Goal: Task Accomplishment & Management: Manage account settings

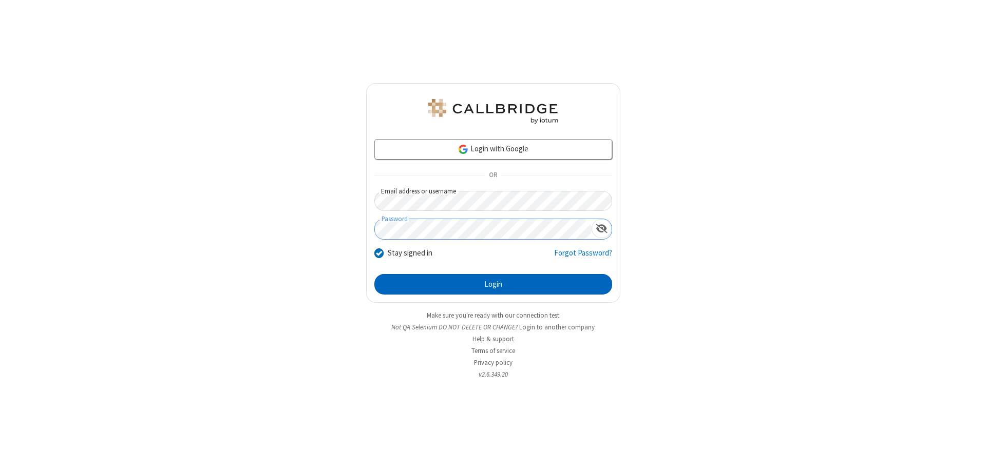
click at [493, 284] on button "Login" at bounding box center [493, 284] width 238 height 21
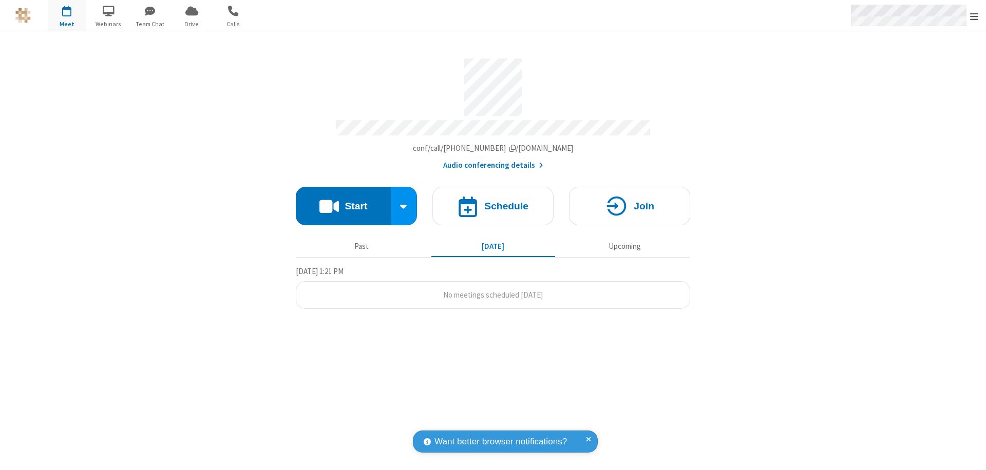
click at [974, 16] on span "Open menu" at bounding box center [974, 16] width 8 height 10
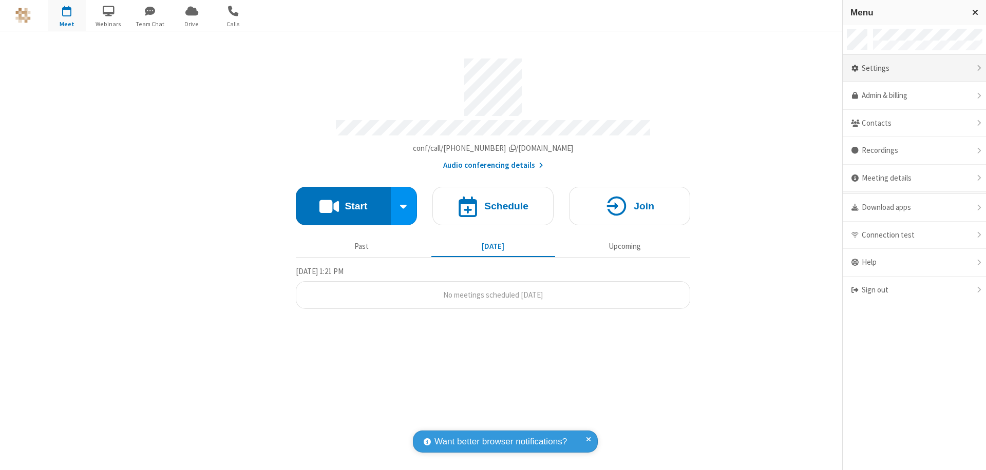
click at [905, 68] on div "Settings" at bounding box center [914, 69] width 143 height 28
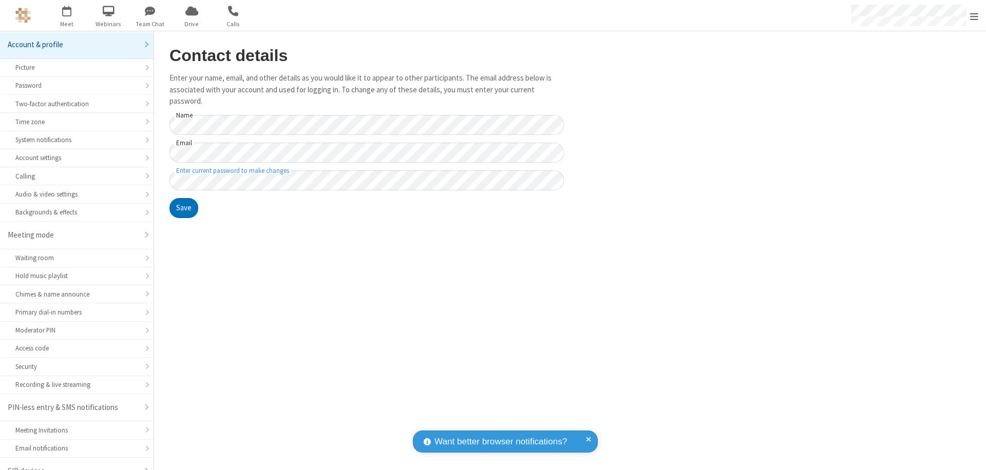
scroll to position [14, 0]
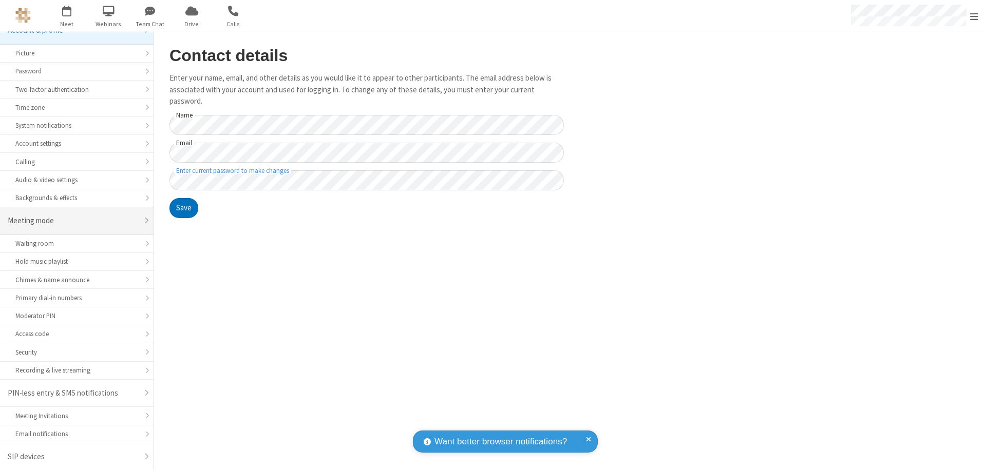
click at [73, 221] on div "Meeting mode" at bounding box center [73, 221] width 130 height 12
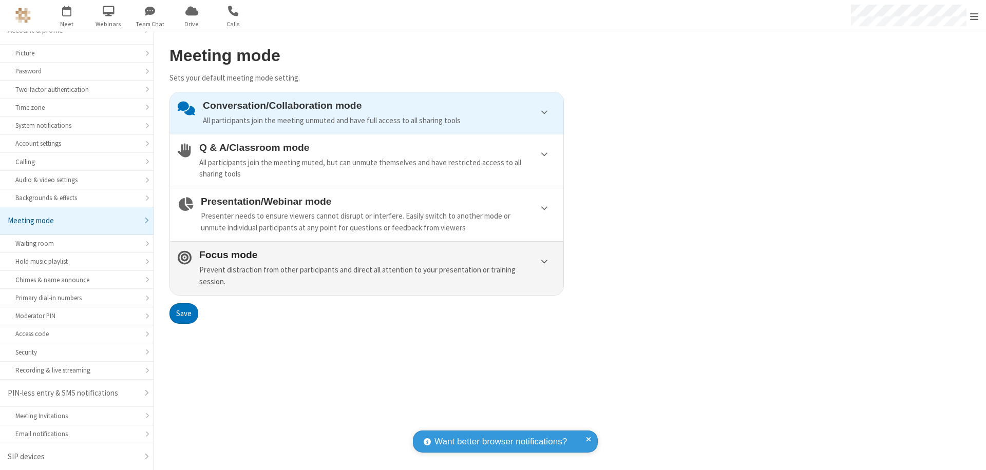
click at [367, 268] on div "Prevent distraction from other participants and direct all attention to your pr…" at bounding box center [377, 275] width 356 height 23
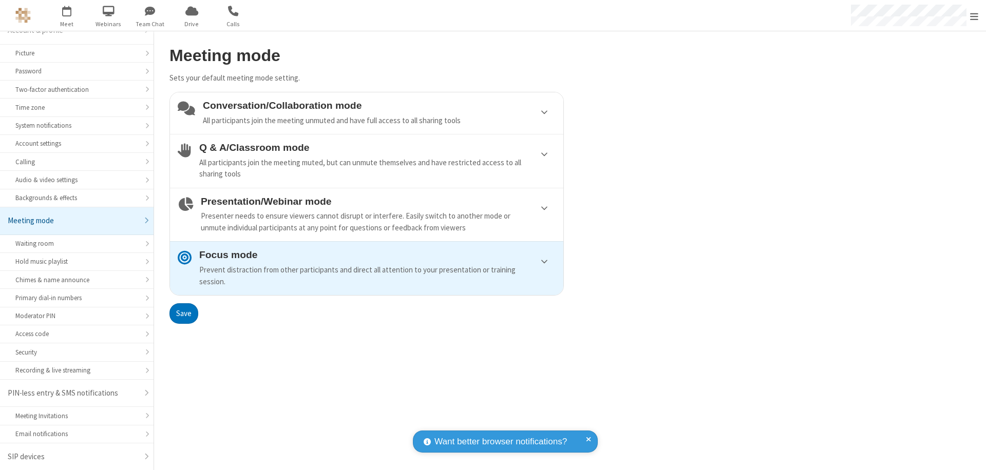
click at [183, 313] on button "Save" at bounding box center [183, 313] width 29 height 21
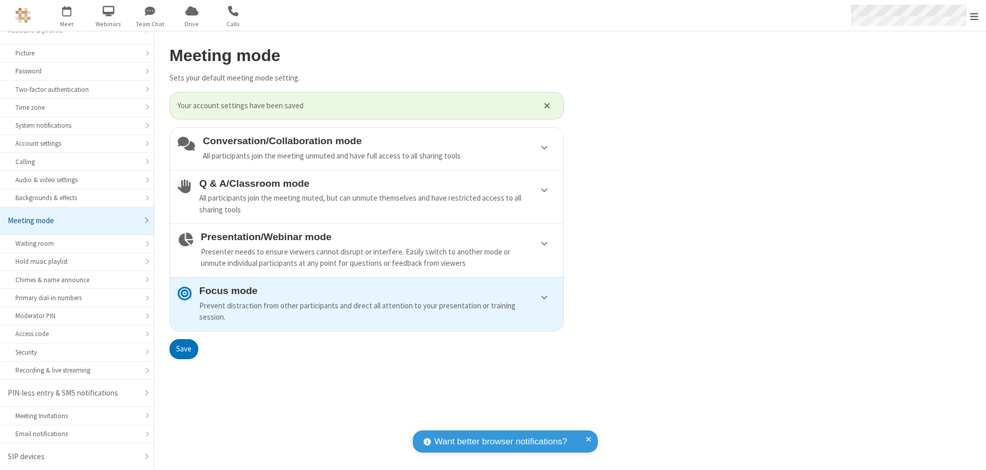
click at [974, 15] on span "Open menu" at bounding box center [974, 16] width 8 height 10
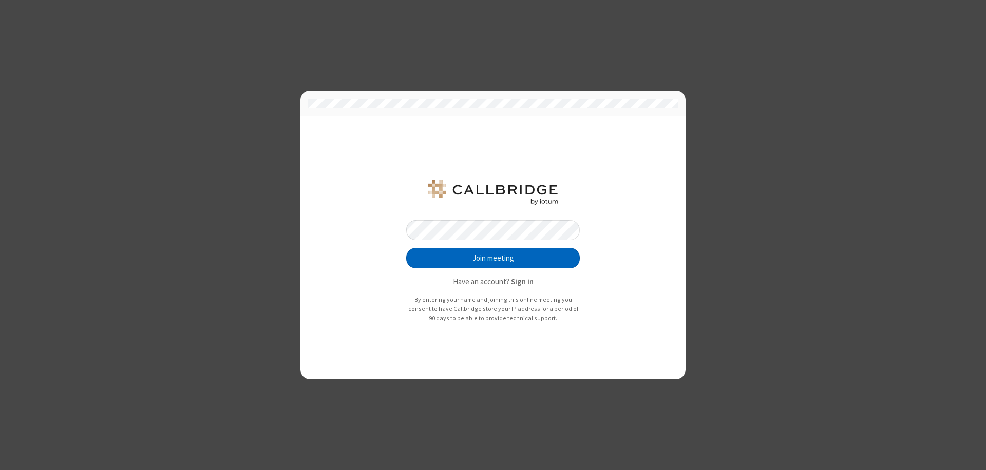
click at [493, 258] on button "Join meeting" at bounding box center [493, 258] width 174 height 21
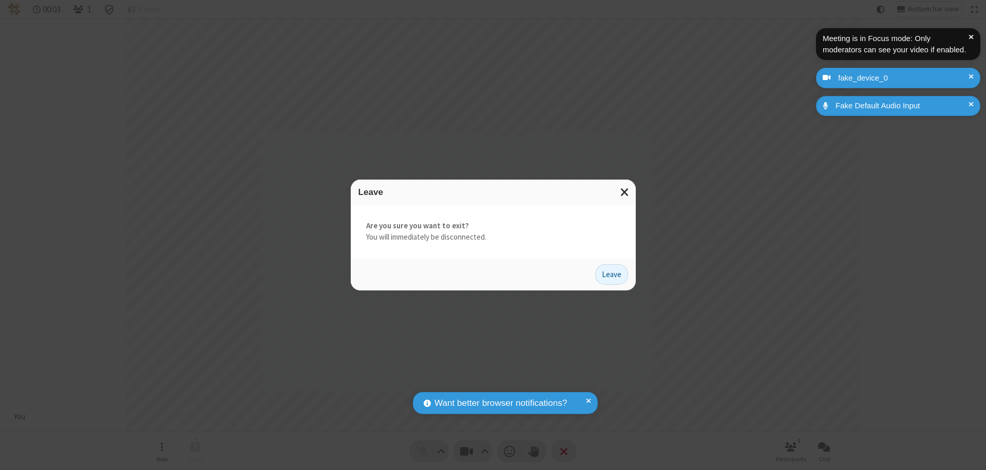
click at [612, 274] on button "Leave" at bounding box center [611, 274] width 33 height 21
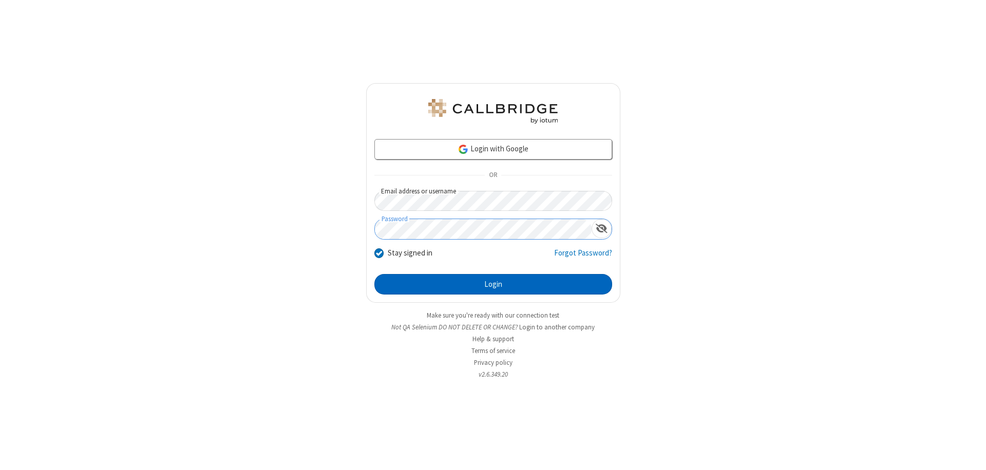
click at [493, 284] on button "Login" at bounding box center [493, 284] width 238 height 21
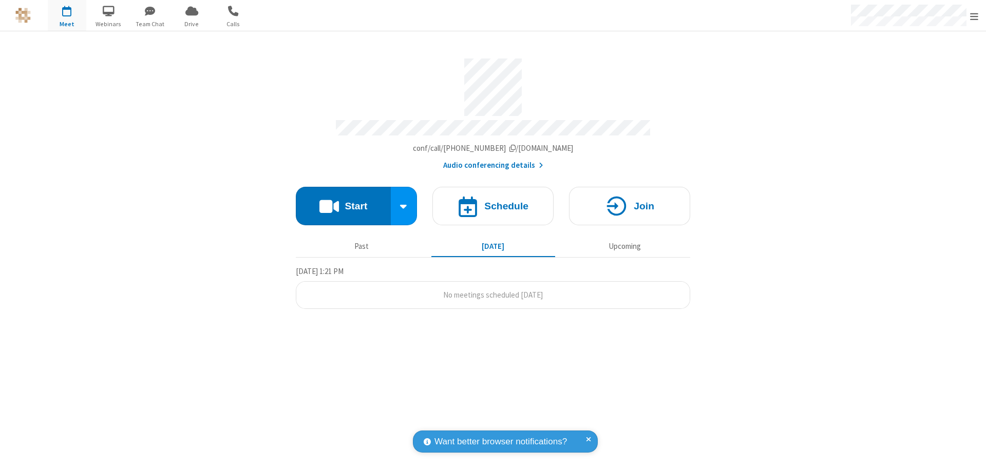
click at [974, 16] on span "Open menu" at bounding box center [974, 16] width 8 height 10
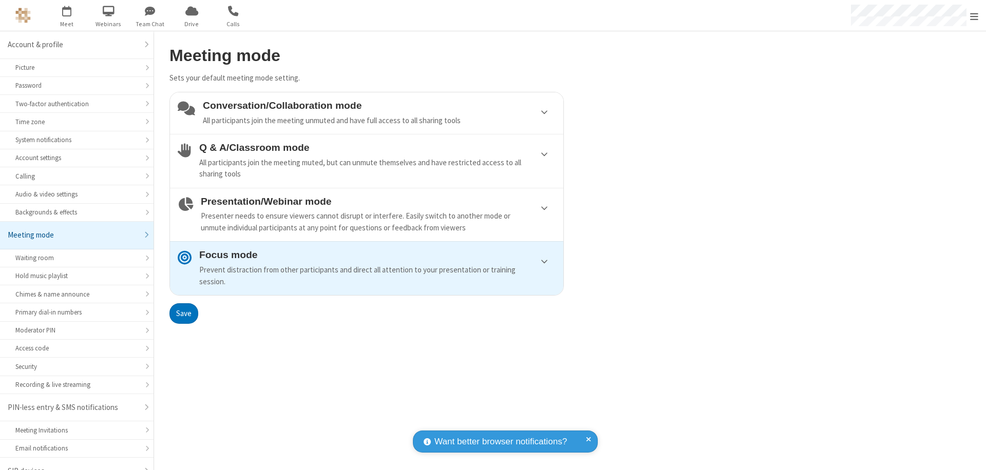
scroll to position [14, 0]
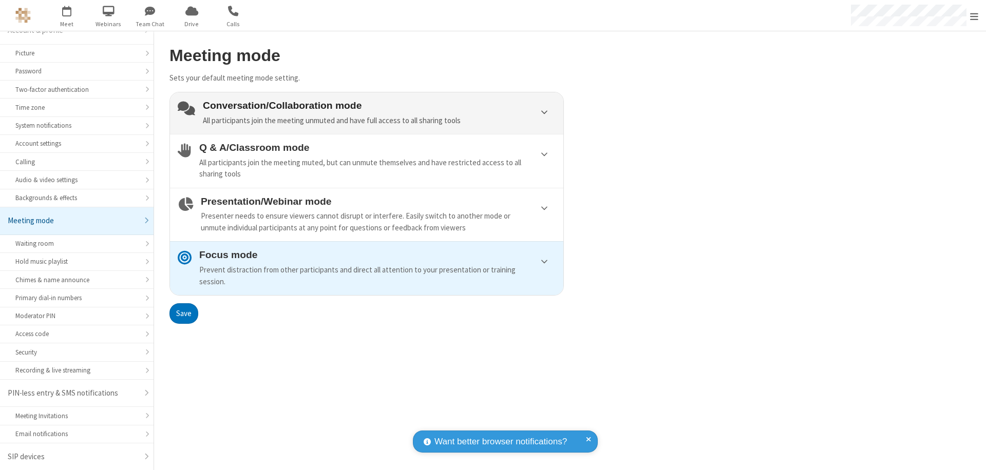
click at [367, 113] on div "Conversation/Collaboration mode All participants join the meeting unmuted and h…" at bounding box center [379, 113] width 353 height 26
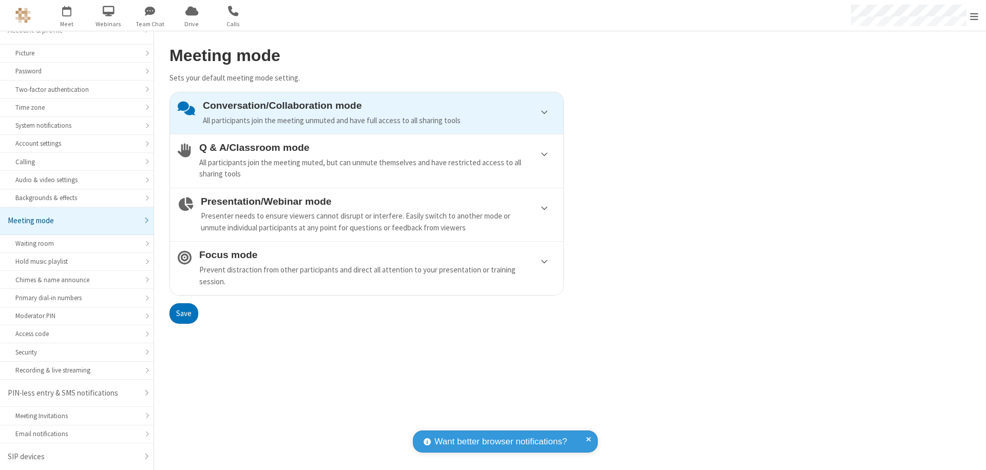
click at [183, 313] on button "Save" at bounding box center [183, 313] width 29 height 21
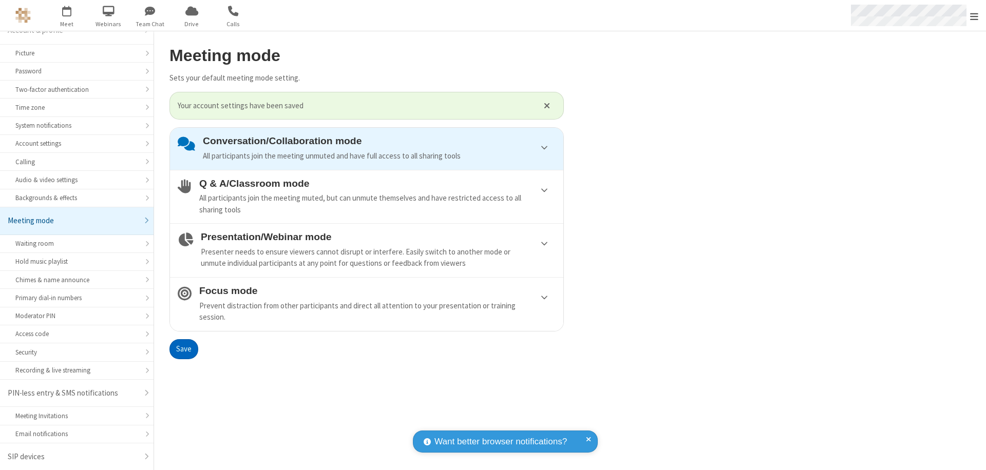
click at [974, 15] on span "Open menu" at bounding box center [974, 16] width 8 height 10
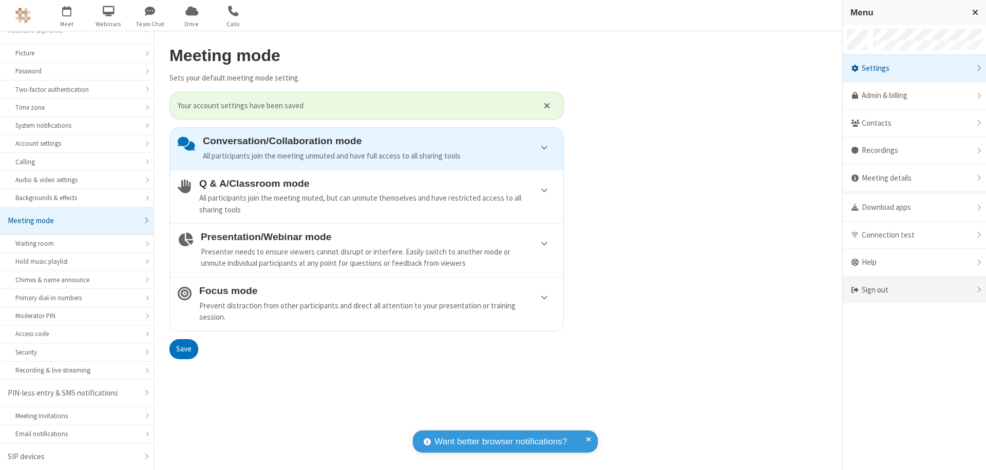
click at [914, 290] on div "Sign out" at bounding box center [914, 290] width 143 height 27
